Goal: Transaction & Acquisition: Subscribe to service/newsletter

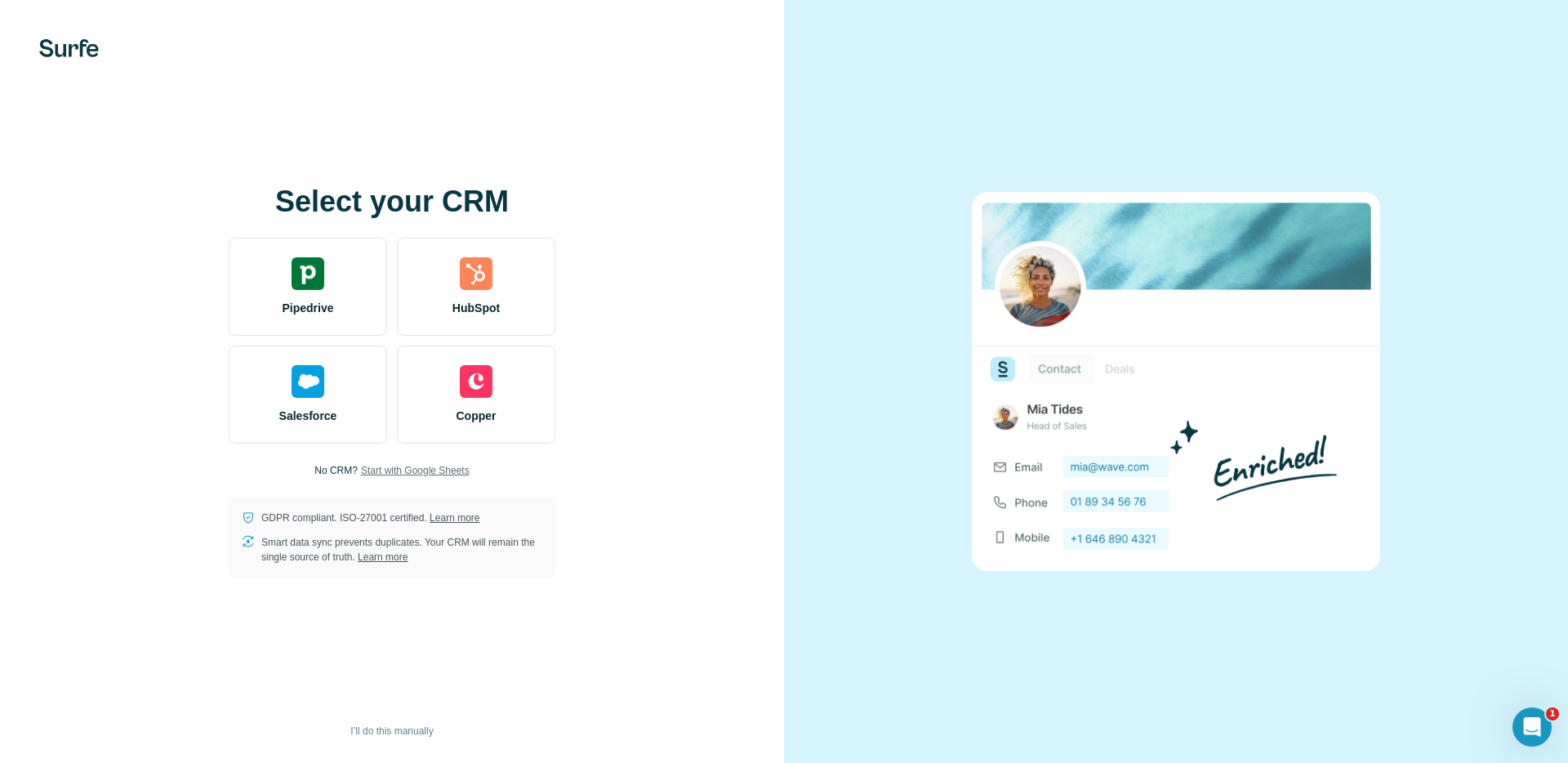
click at [417, 467] on span "Start with Google Sheets" at bounding box center [415, 471] width 109 height 15
